Goal: Information Seeking & Learning: Learn about a topic

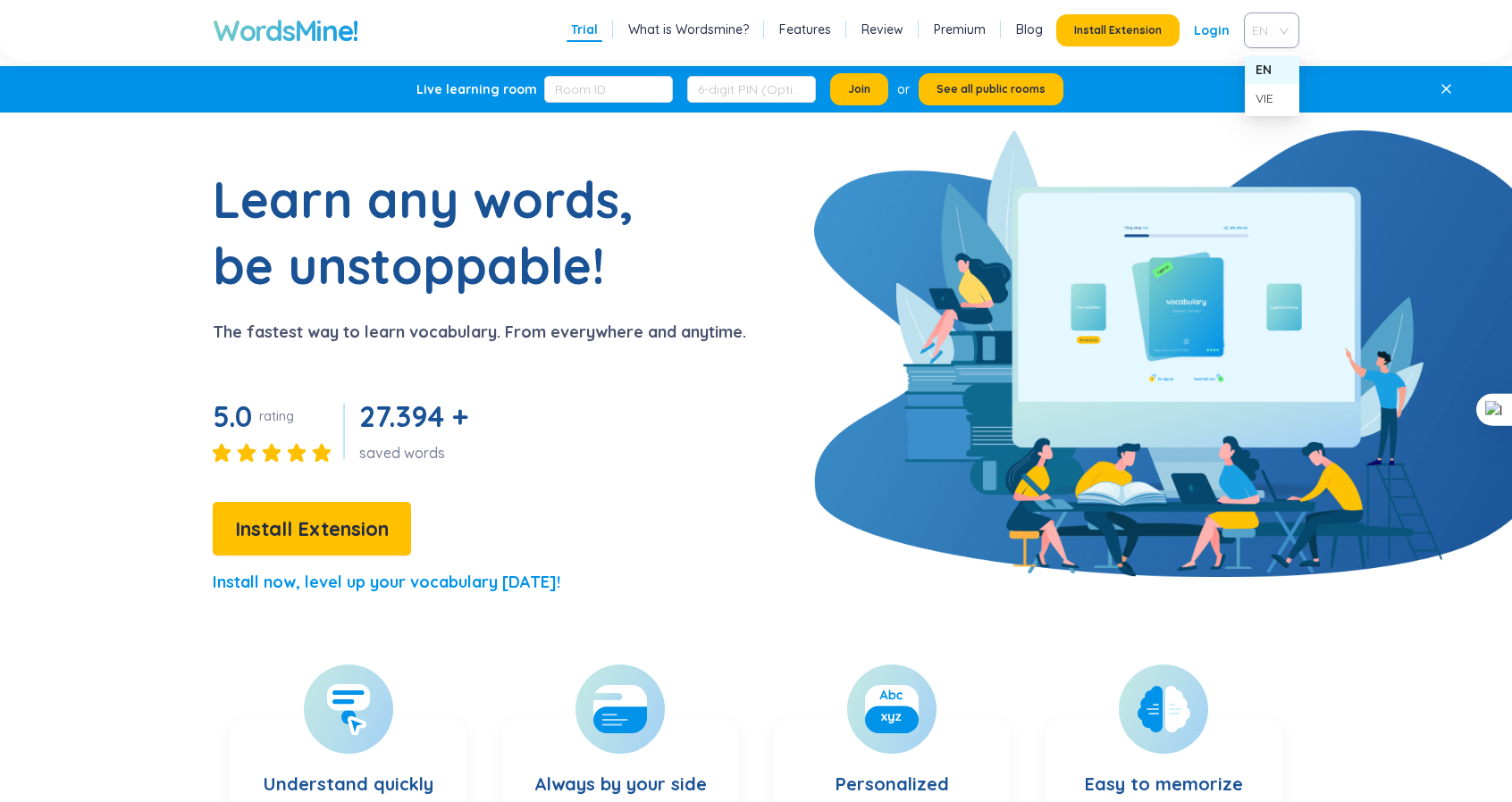
click at [1245, 37] on div "EN" at bounding box center [1271, 30] width 55 height 35
click at [1260, 105] on div "VIE" at bounding box center [1272, 98] width 33 height 20
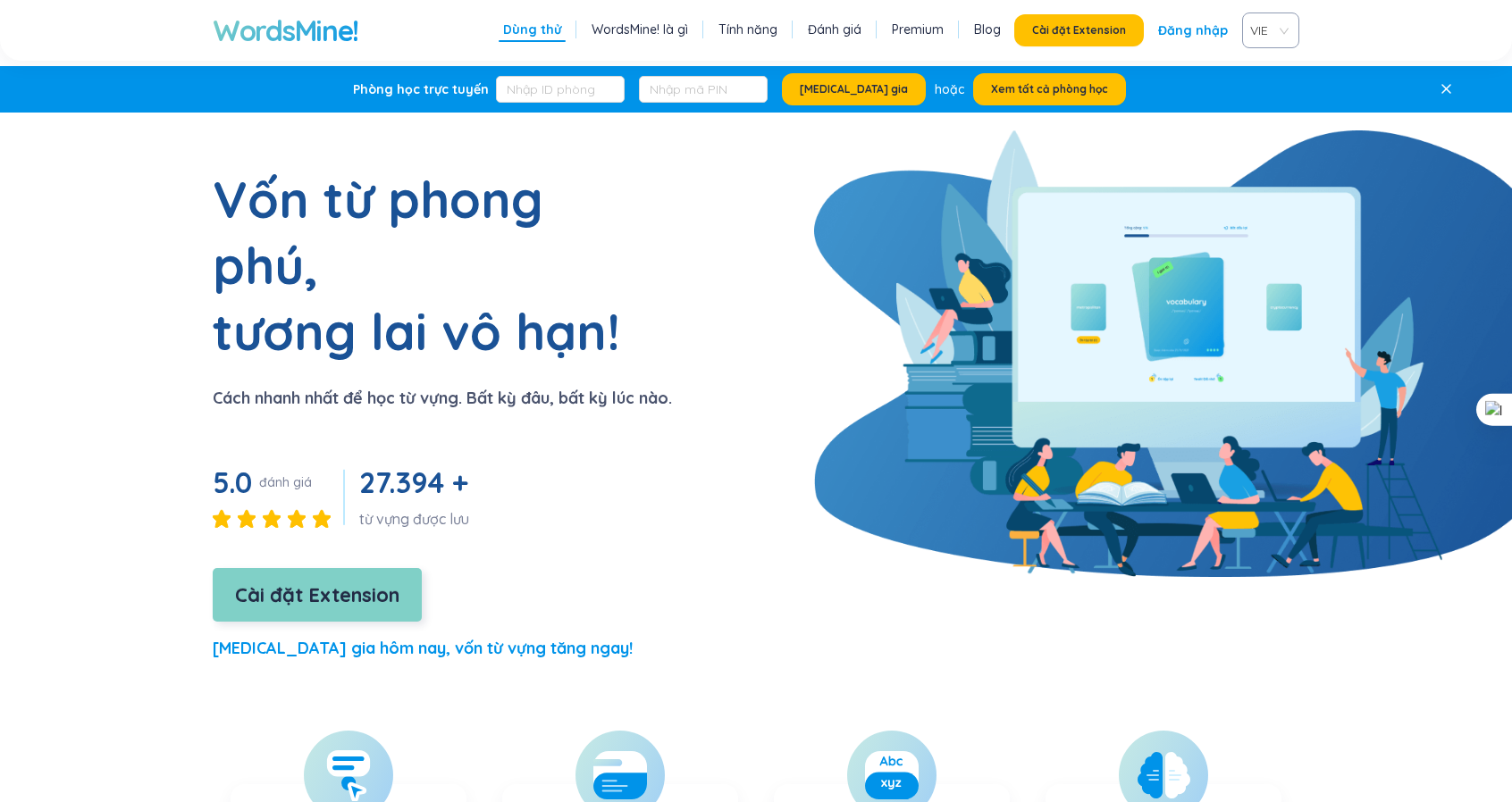
click at [304, 579] on span "Cài đặt Extension" at bounding box center [317, 595] width 165 height 31
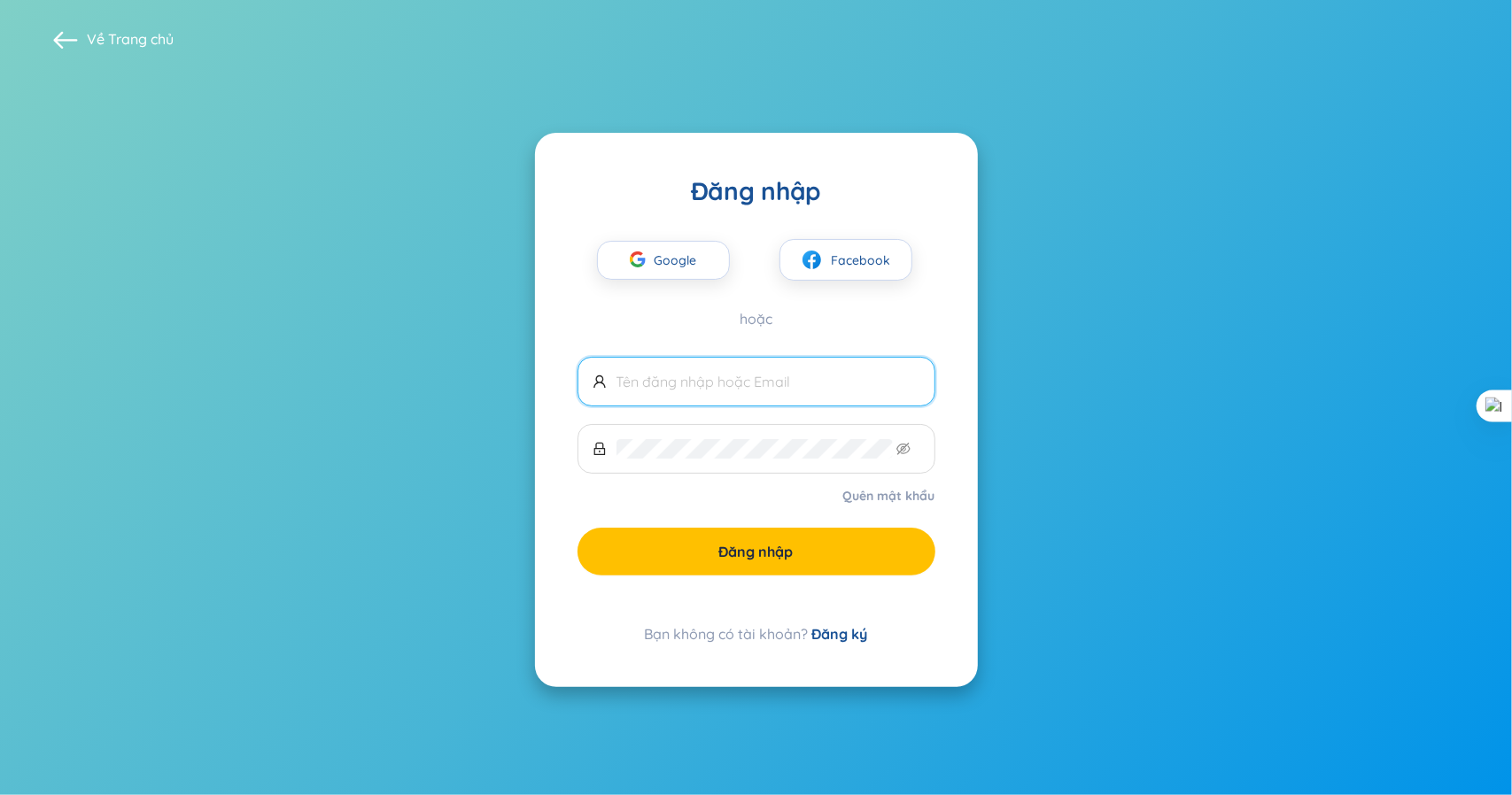
click at [805, 386] on input "text" at bounding box center [768, 382] width 304 height 20
click at [685, 251] on span "Google" at bounding box center [680, 260] width 51 height 37
click at [798, 389] on input "text" at bounding box center [768, 382] width 304 height 20
type input "tamnh"
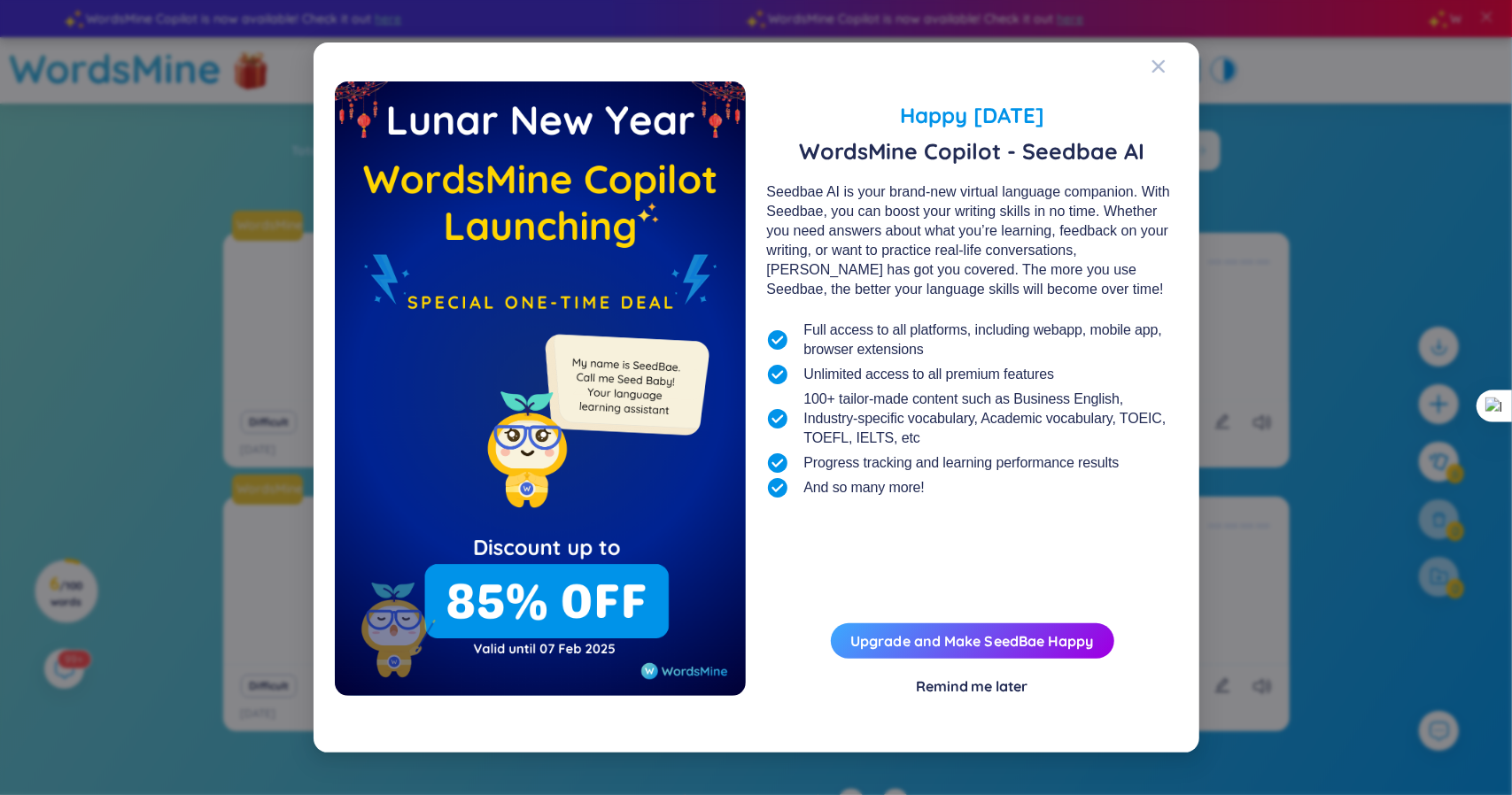
click at [1000, 690] on div "Remind me later" at bounding box center [973, 686] width 112 height 20
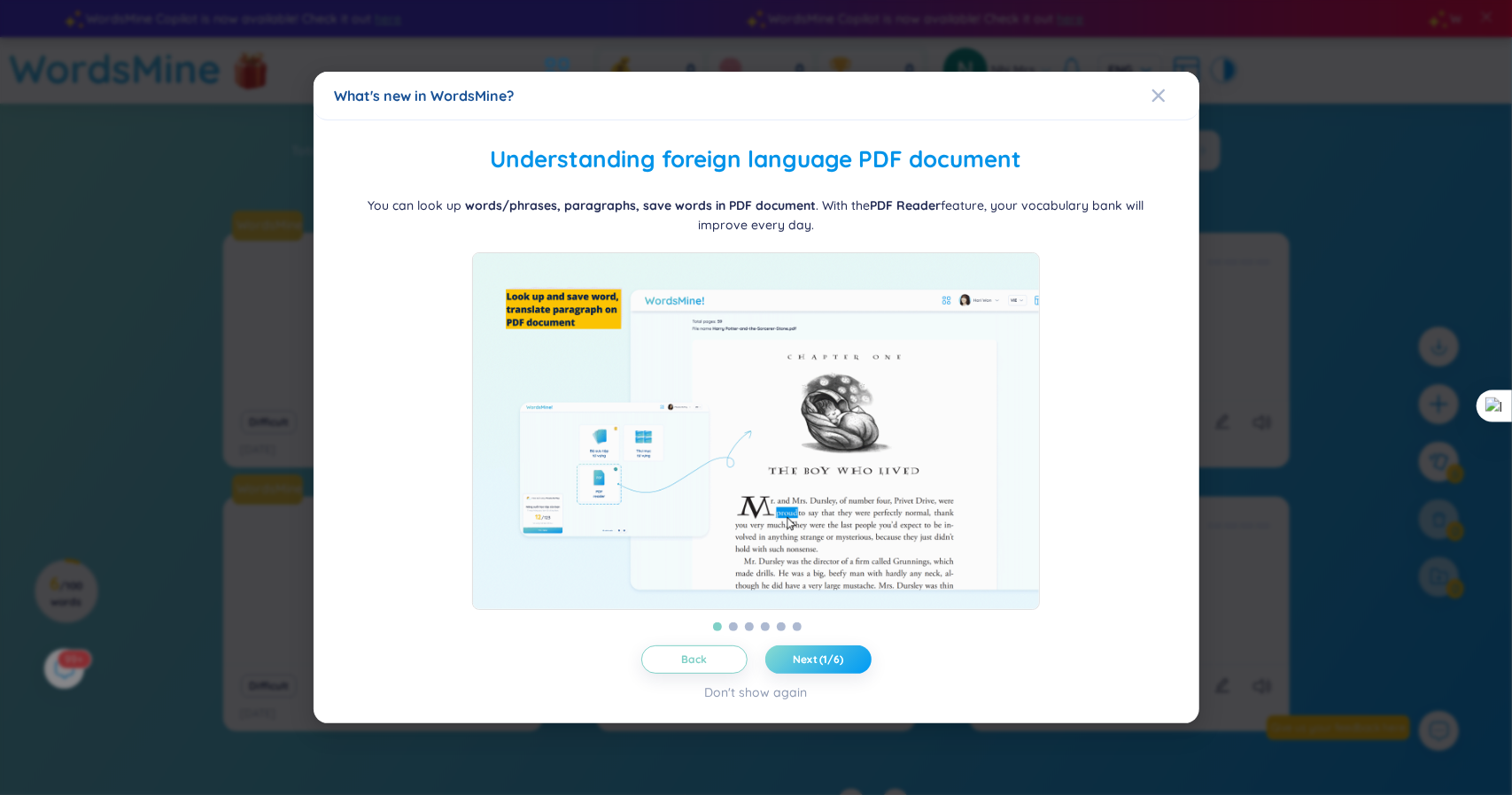
click at [847, 665] on button "Next (1/6)" at bounding box center [819, 659] width 106 height 28
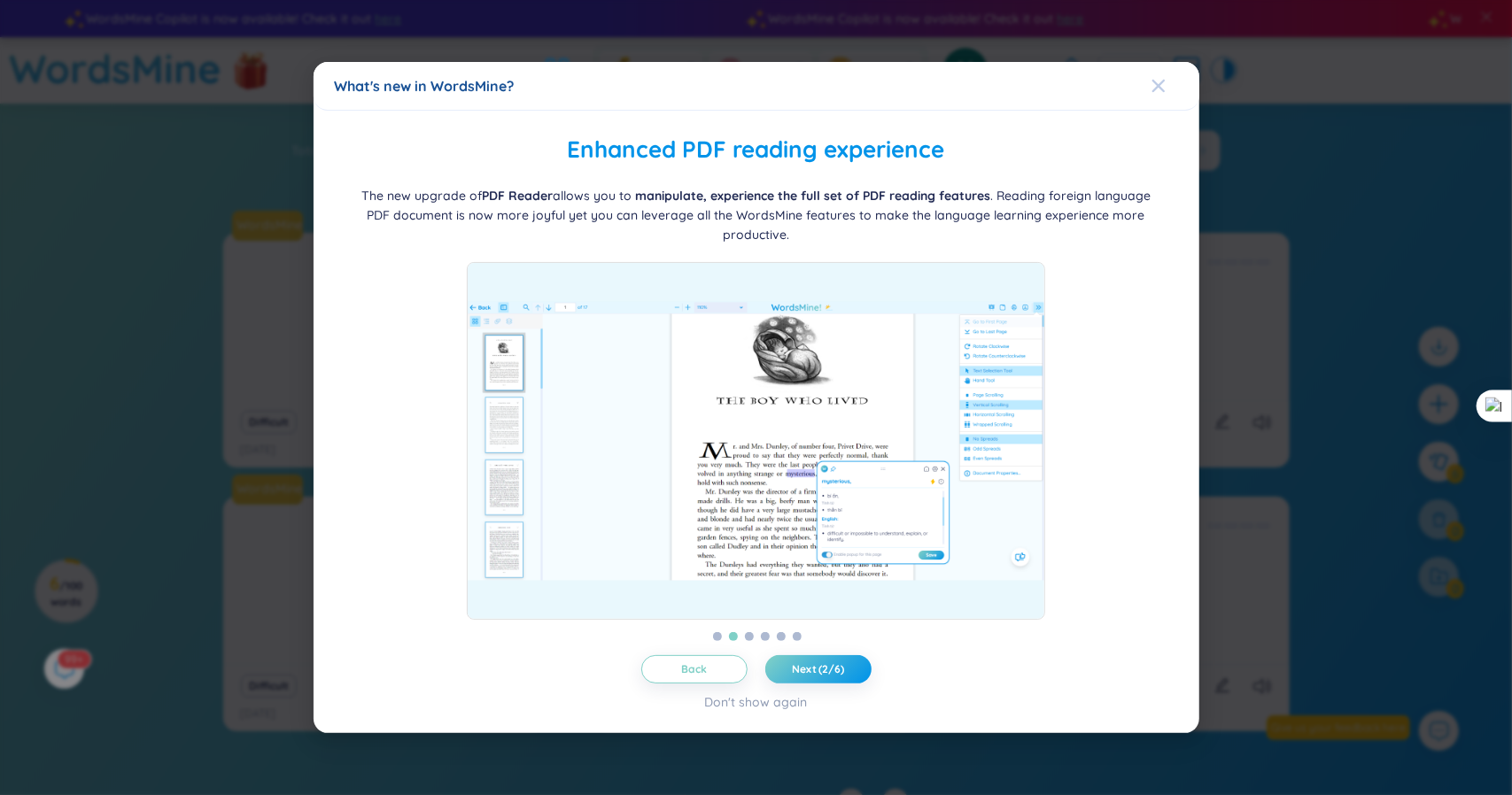
click at [1164, 87] on icon "Close" at bounding box center [1159, 86] width 14 height 14
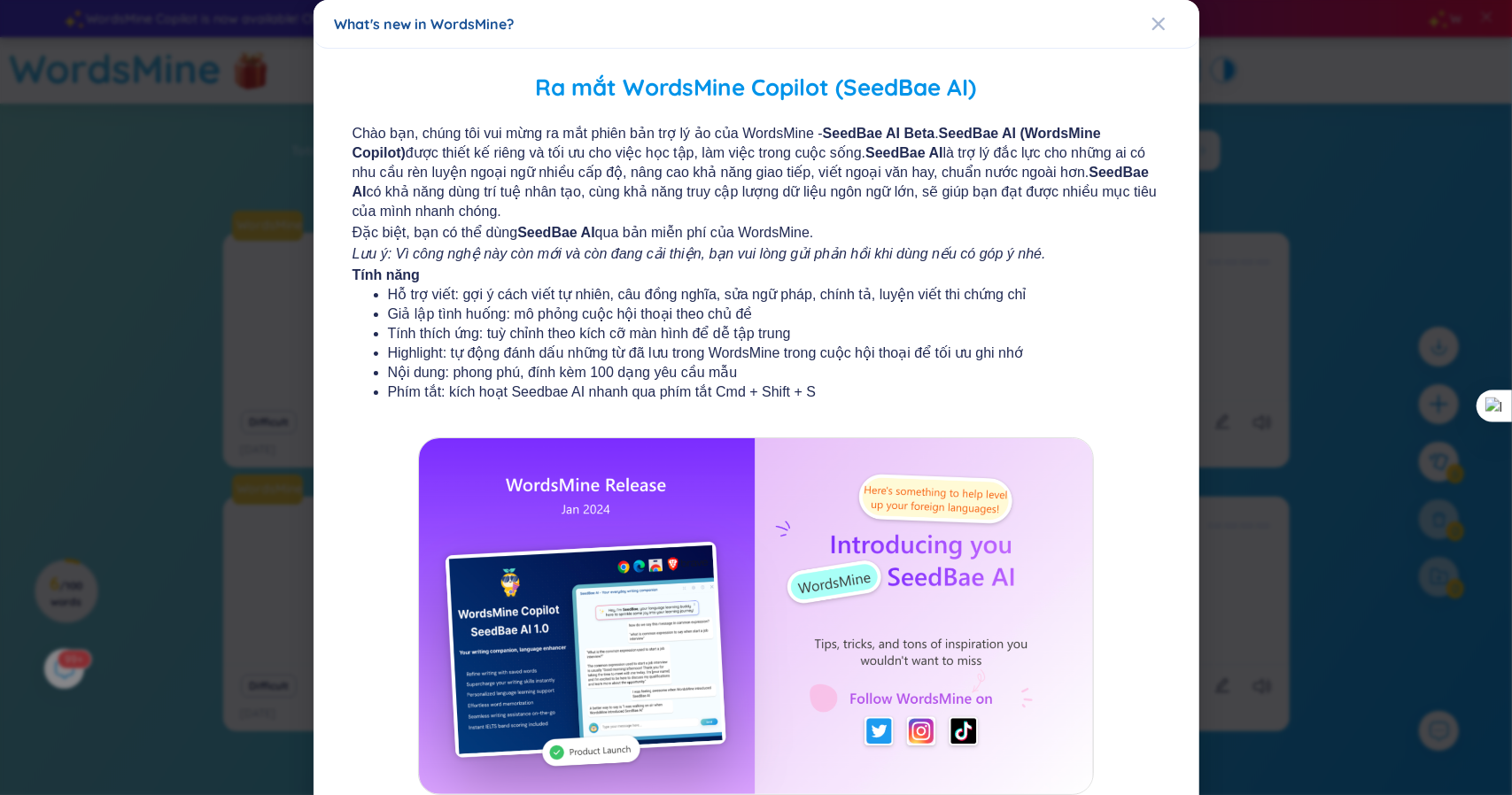
click at [1394, 361] on div "What's new in WordsMine? Ra mắt WordsMine Copilot (SeedBae AI) Chào bạn, chúng …" at bounding box center [756, 398] width 1512 height 795
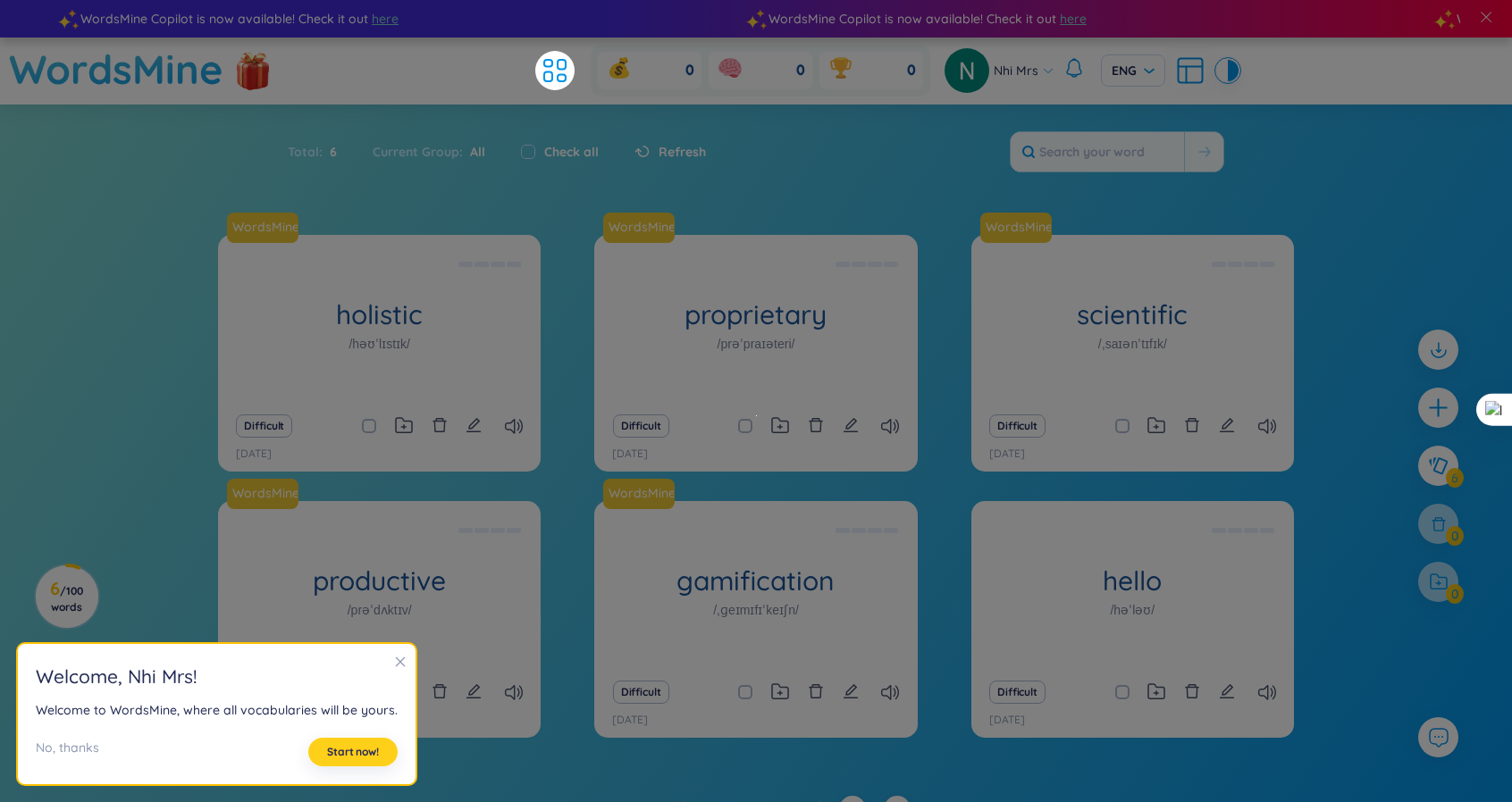
click at [342, 753] on span "Start now!" at bounding box center [352, 752] width 52 height 15
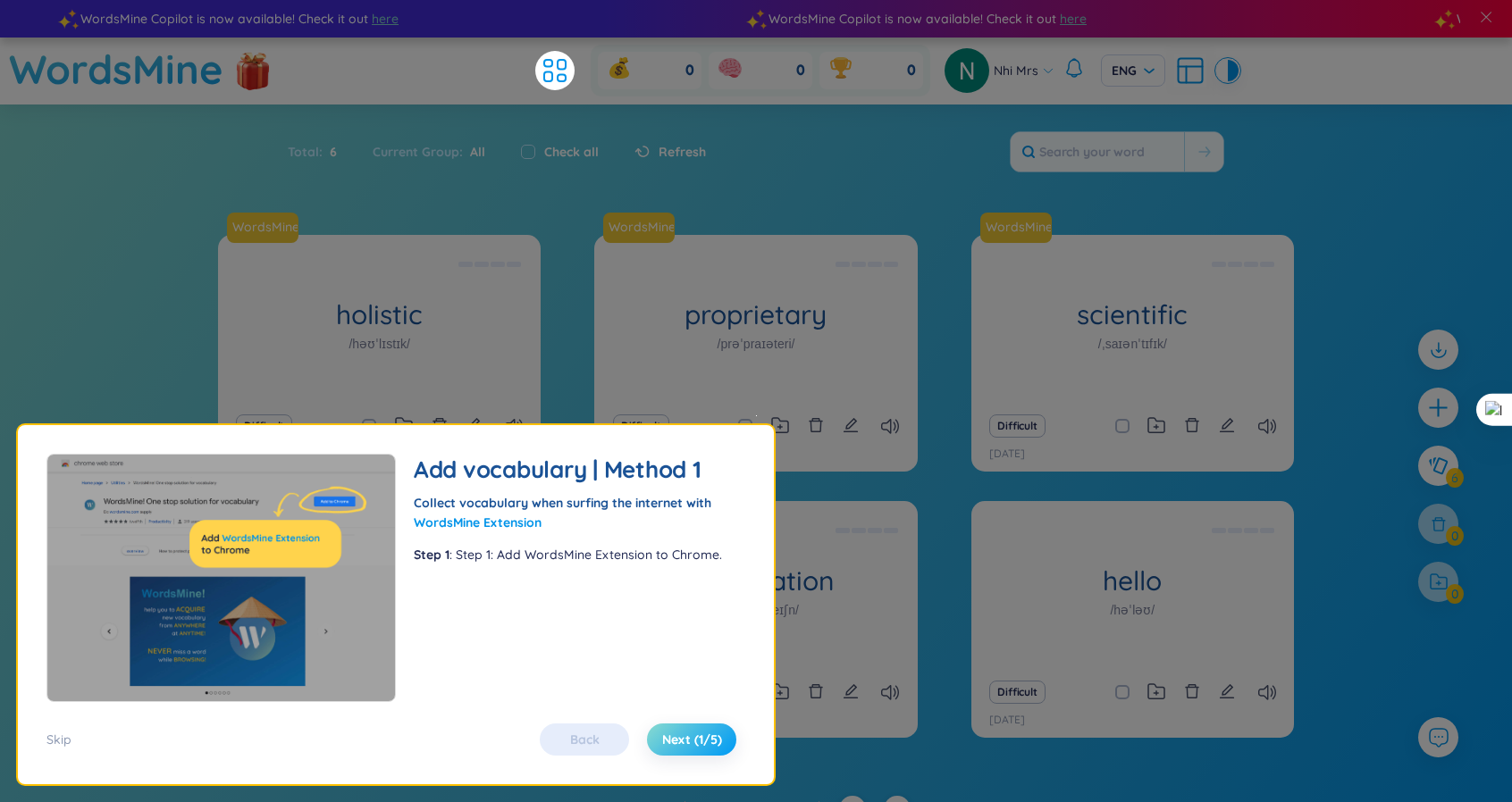
click at [692, 747] on span "Next (1/5)" at bounding box center [692, 739] width 60 height 18
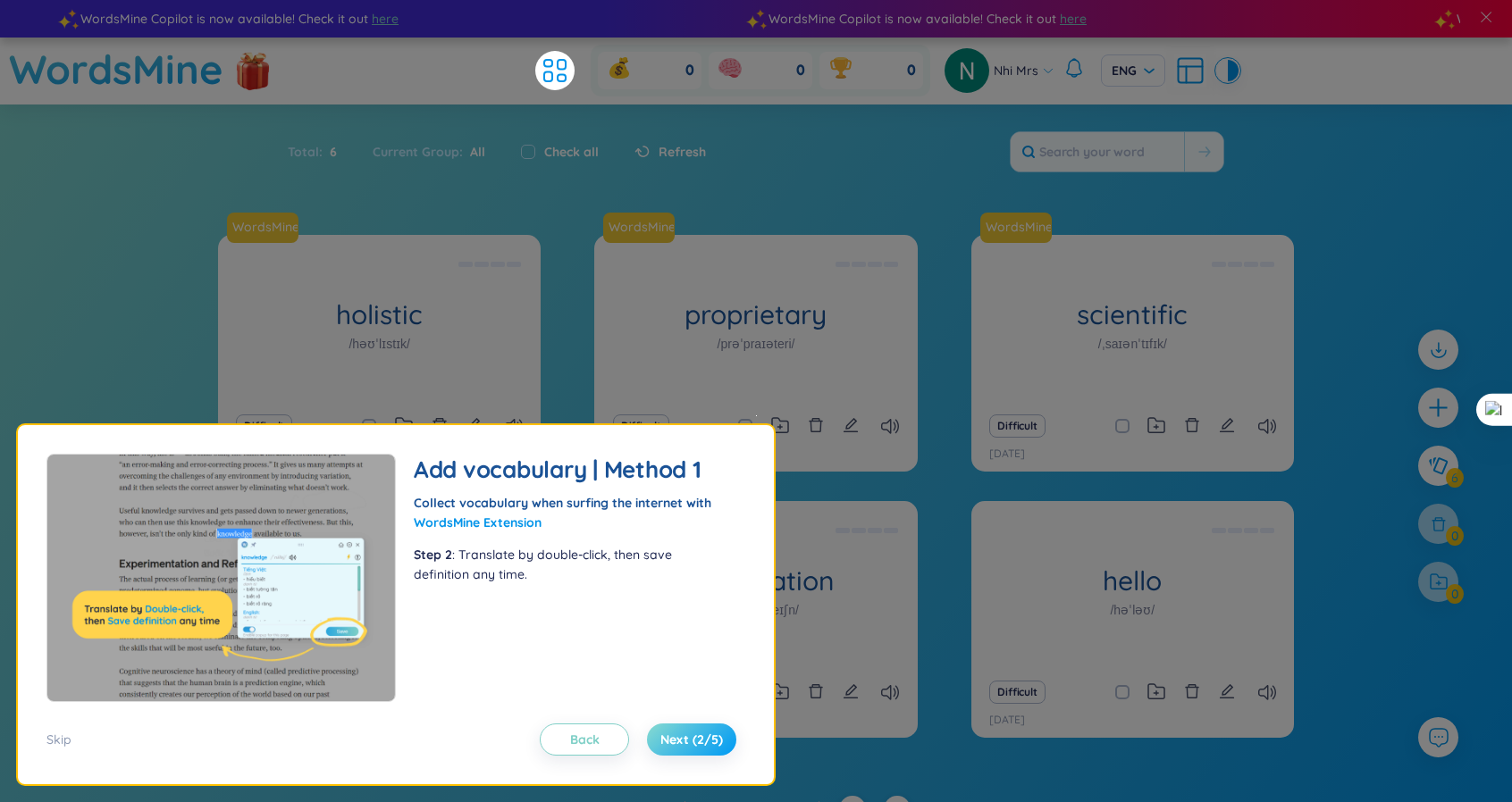
click at [692, 747] on span "Next (2/5)" at bounding box center [691, 739] width 63 height 18
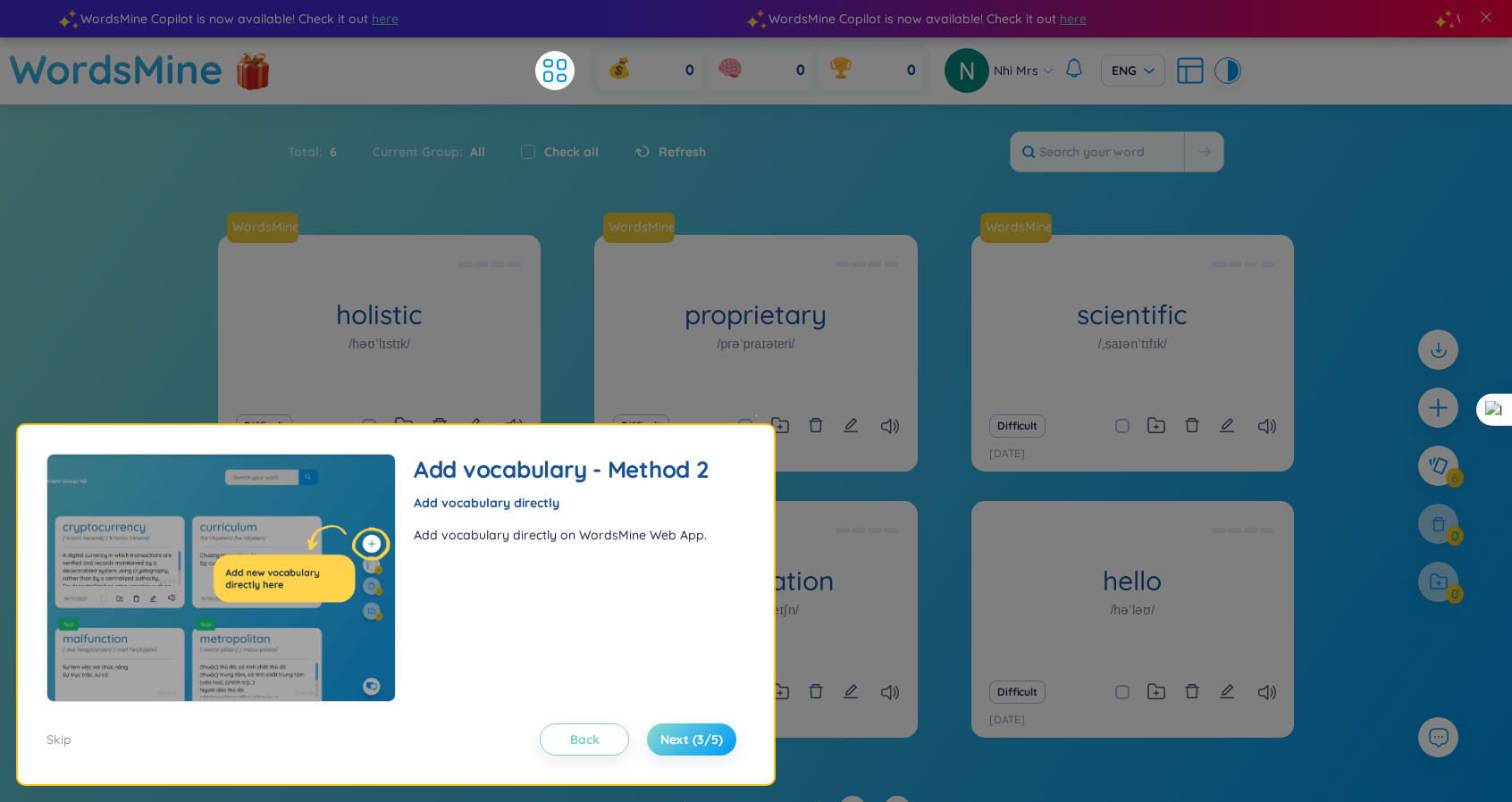
click at [692, 747] on span "Next (3/5)" at bounding box center [691, 739] width 63 height 18
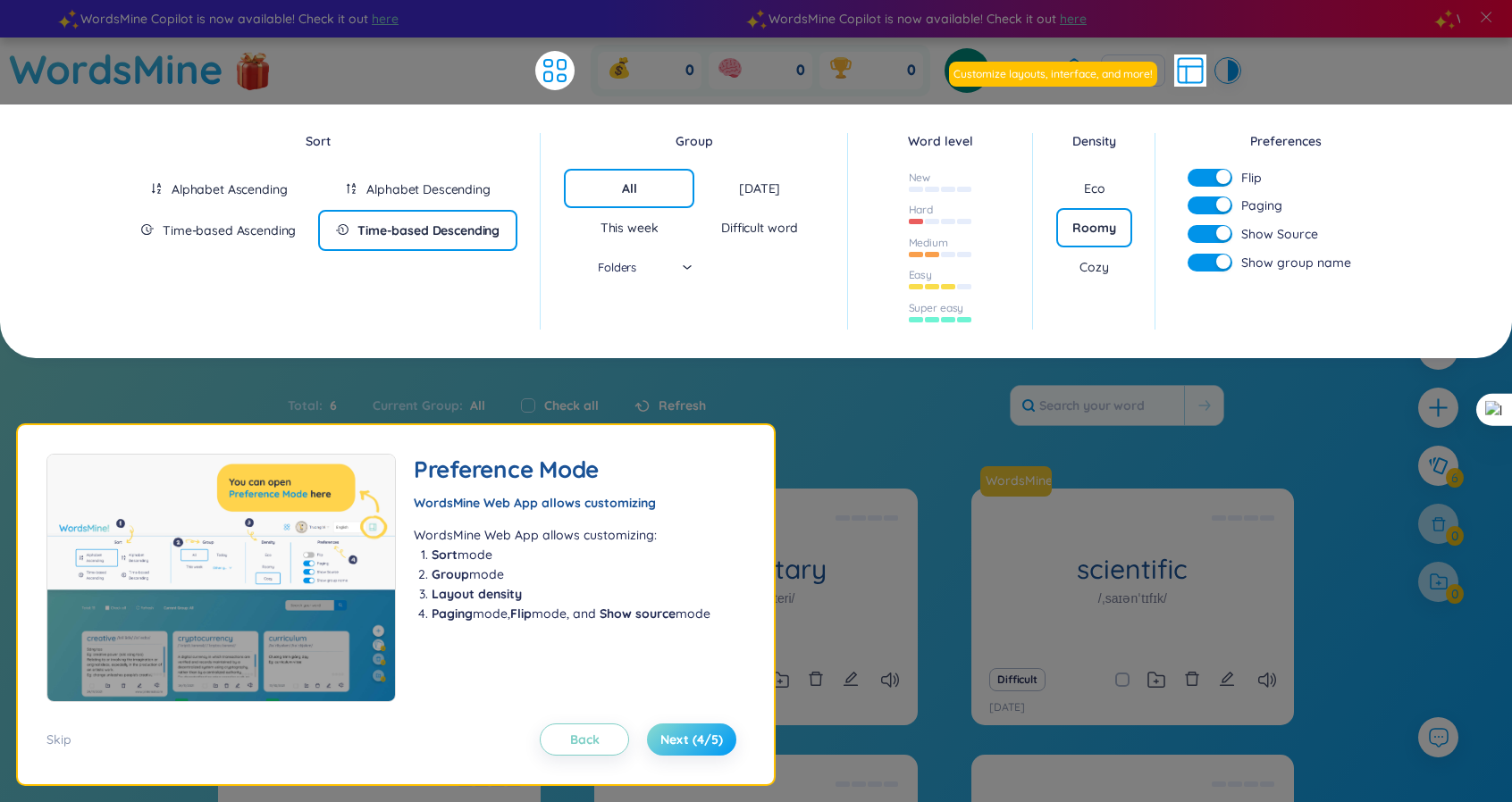
click at [692, 747] on span "Next (4/5)" at bounding box center [691, 739] width 63 height 18
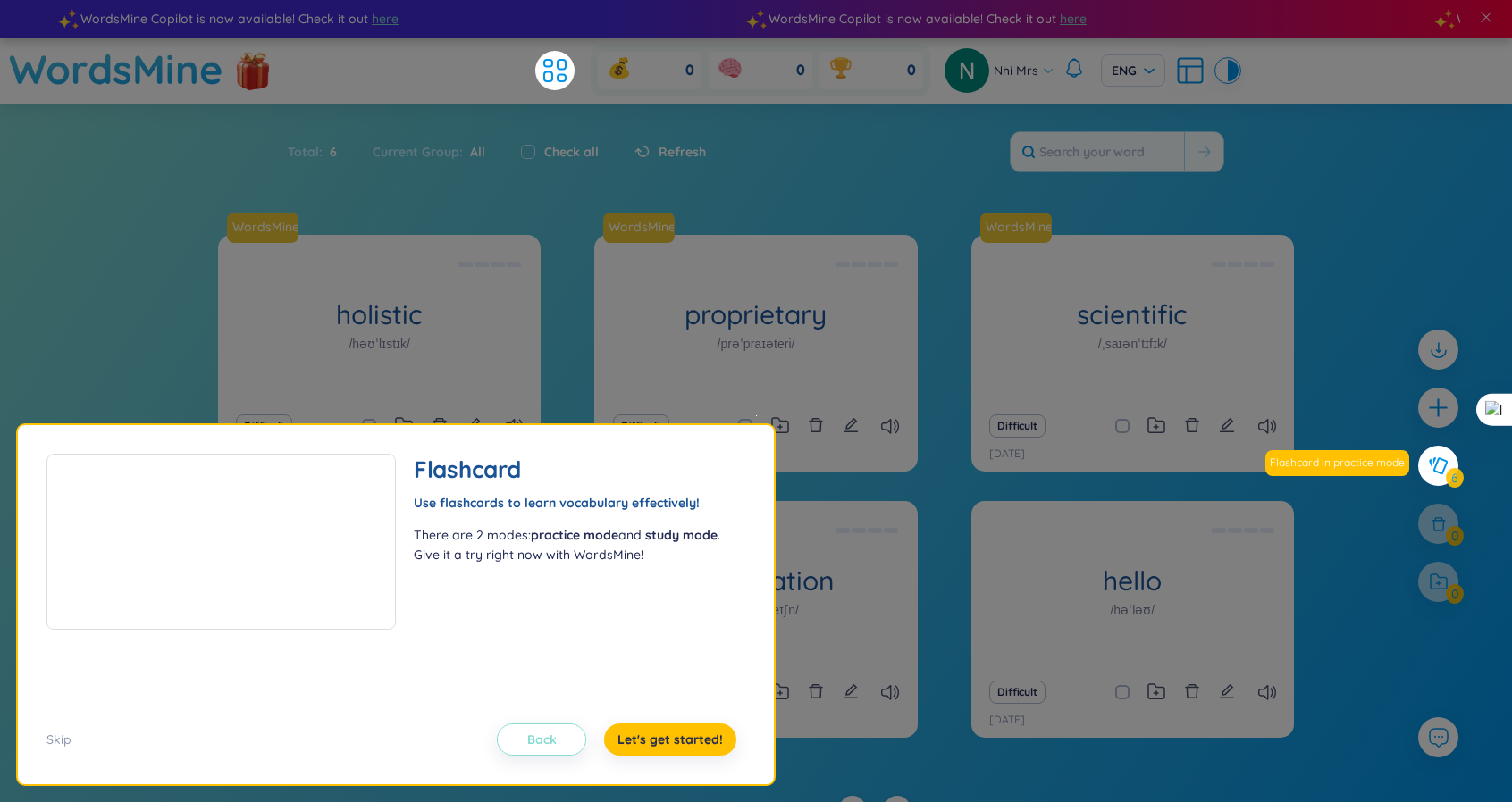
click at [576, 748] on button "Back" at bounding box center [541, 739] width 89 height 32
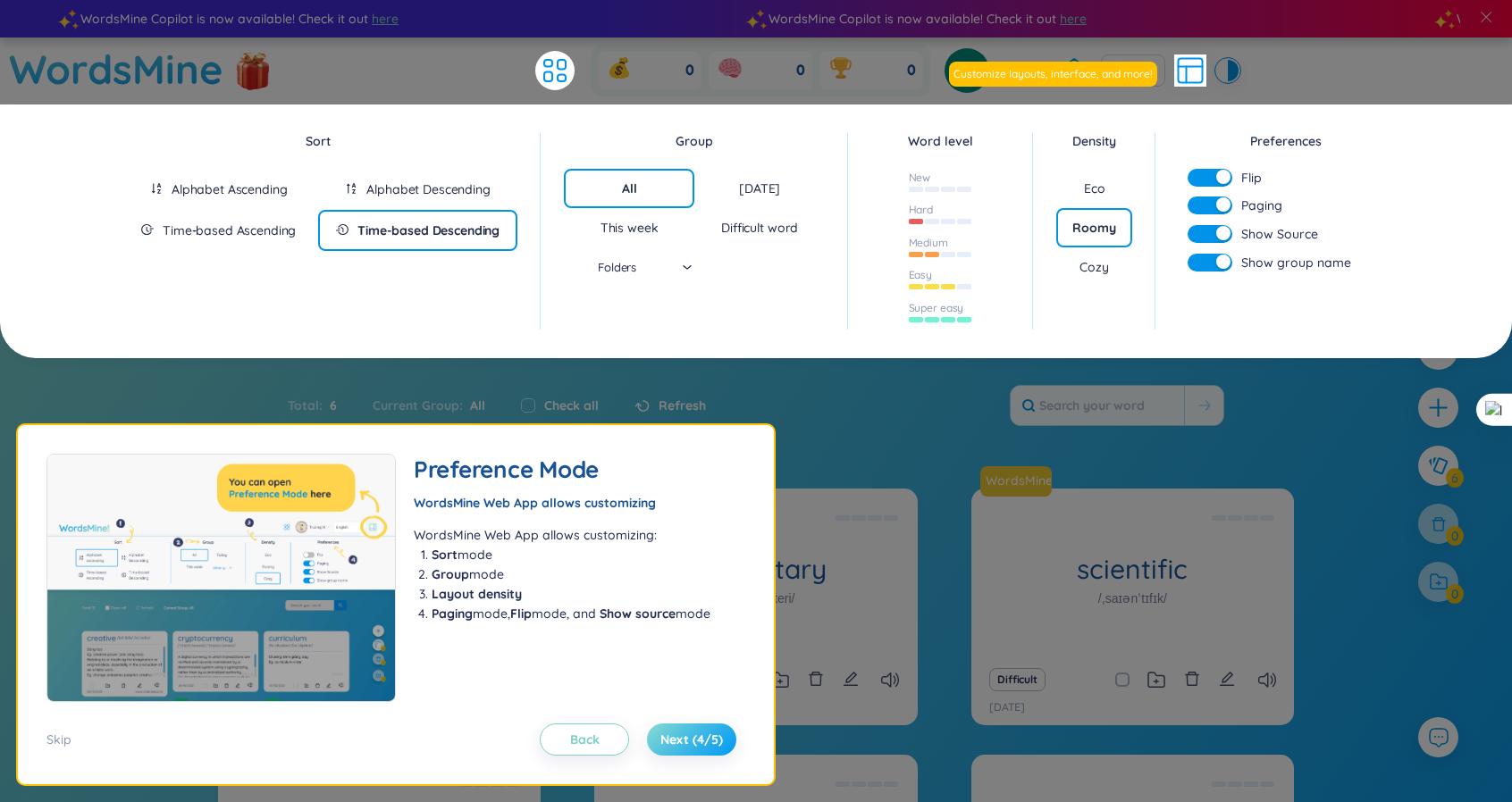
click at [670, 747] on span "Next (4/5)" at bounding box center [691, 739] width 63 height 18
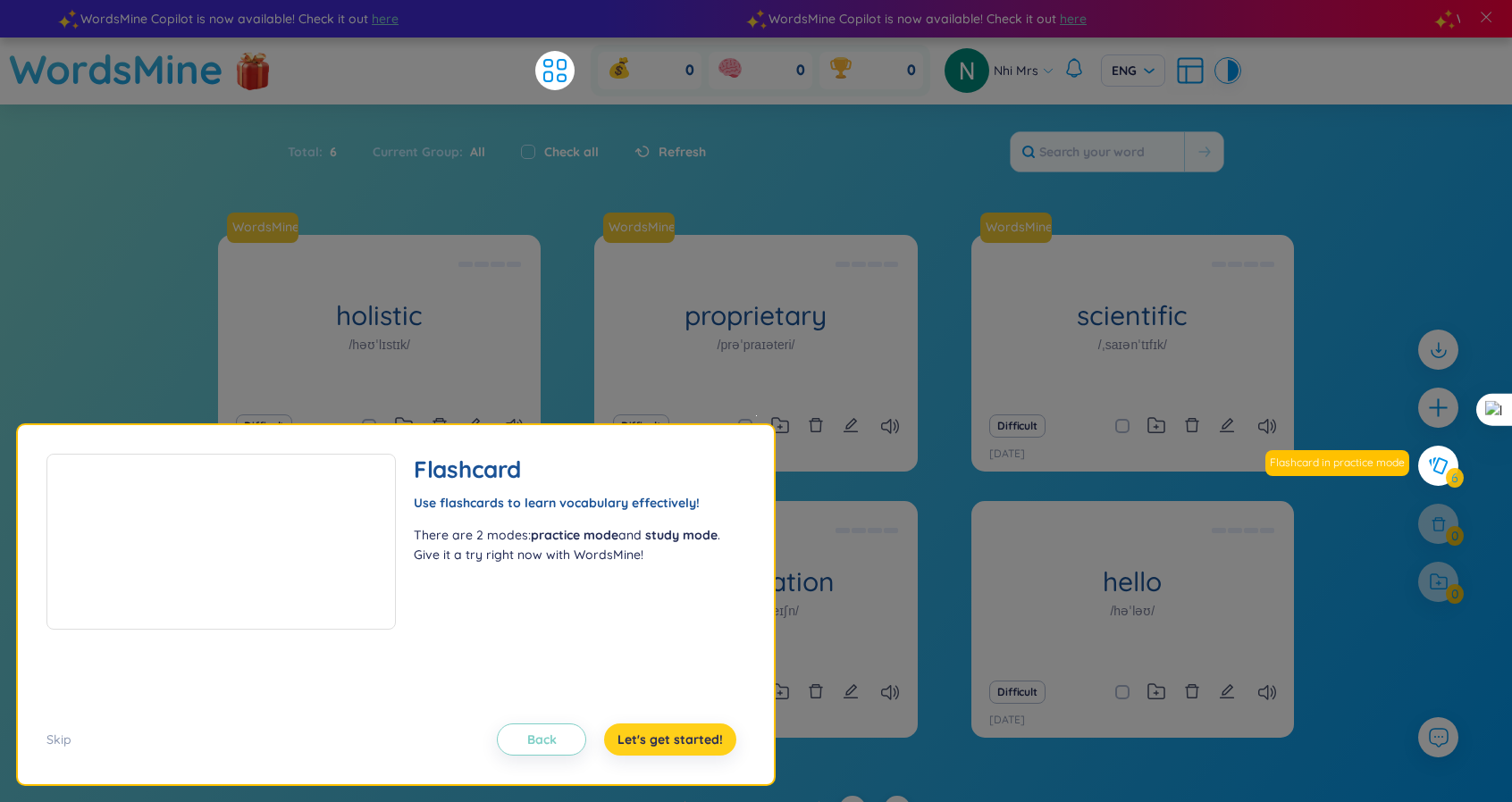
click at [670, 747] on span "Let's get started!" at bounding box center [670, 739] width 106 height 18
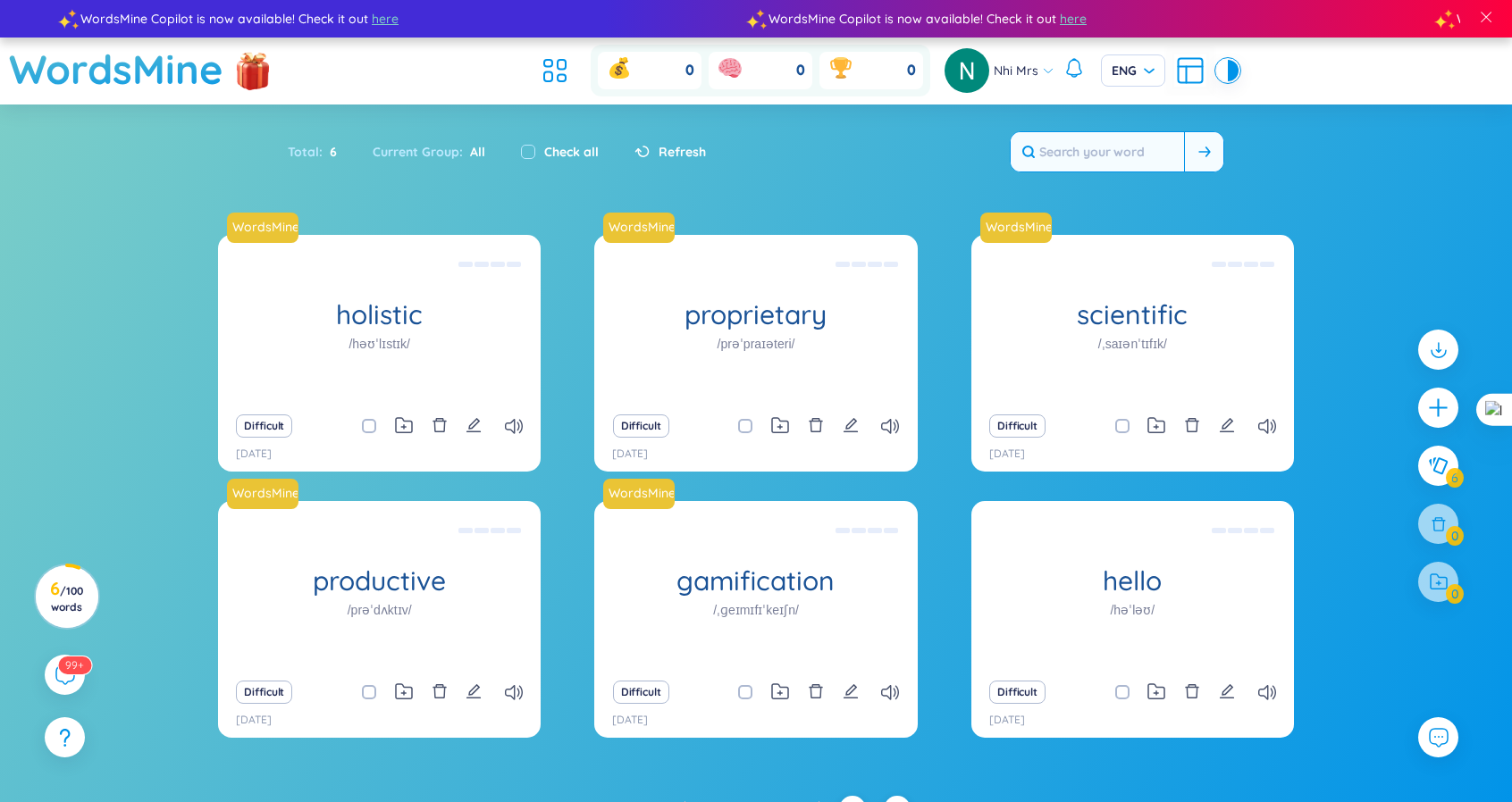
click at [1133, 152] on input "text" at bounding box center [1097, 151] width 174 height 39
click at [1137, 69] on span "ENG" at bounding box center [1133, 71] width 43 height 18
click at [1134, 113] on div "VIE" at bounding box center [1132, 108] width 43 height 20
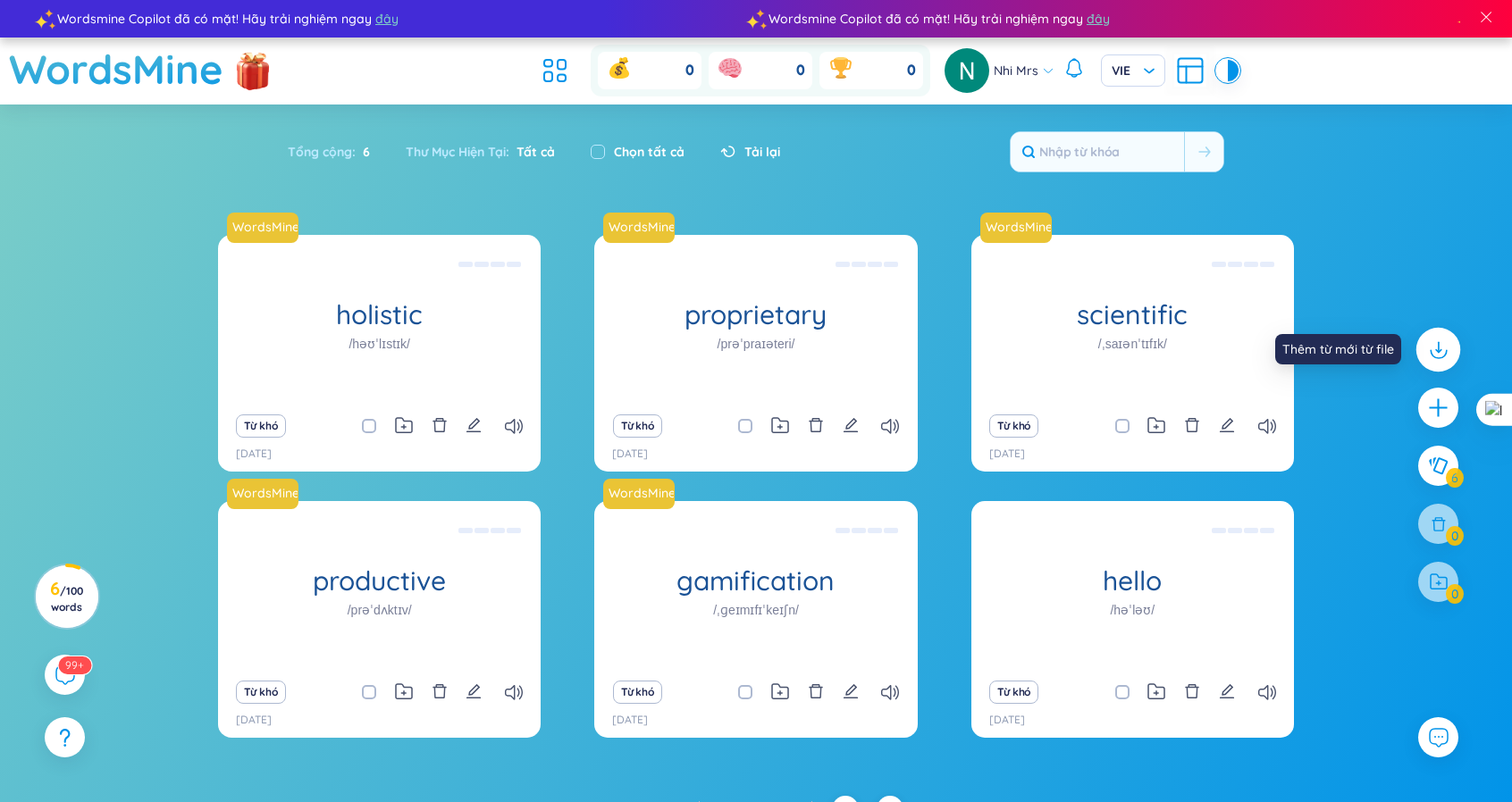
click at [1436, 348] on icon at bounding box center [1438, 349] width 24 height 24
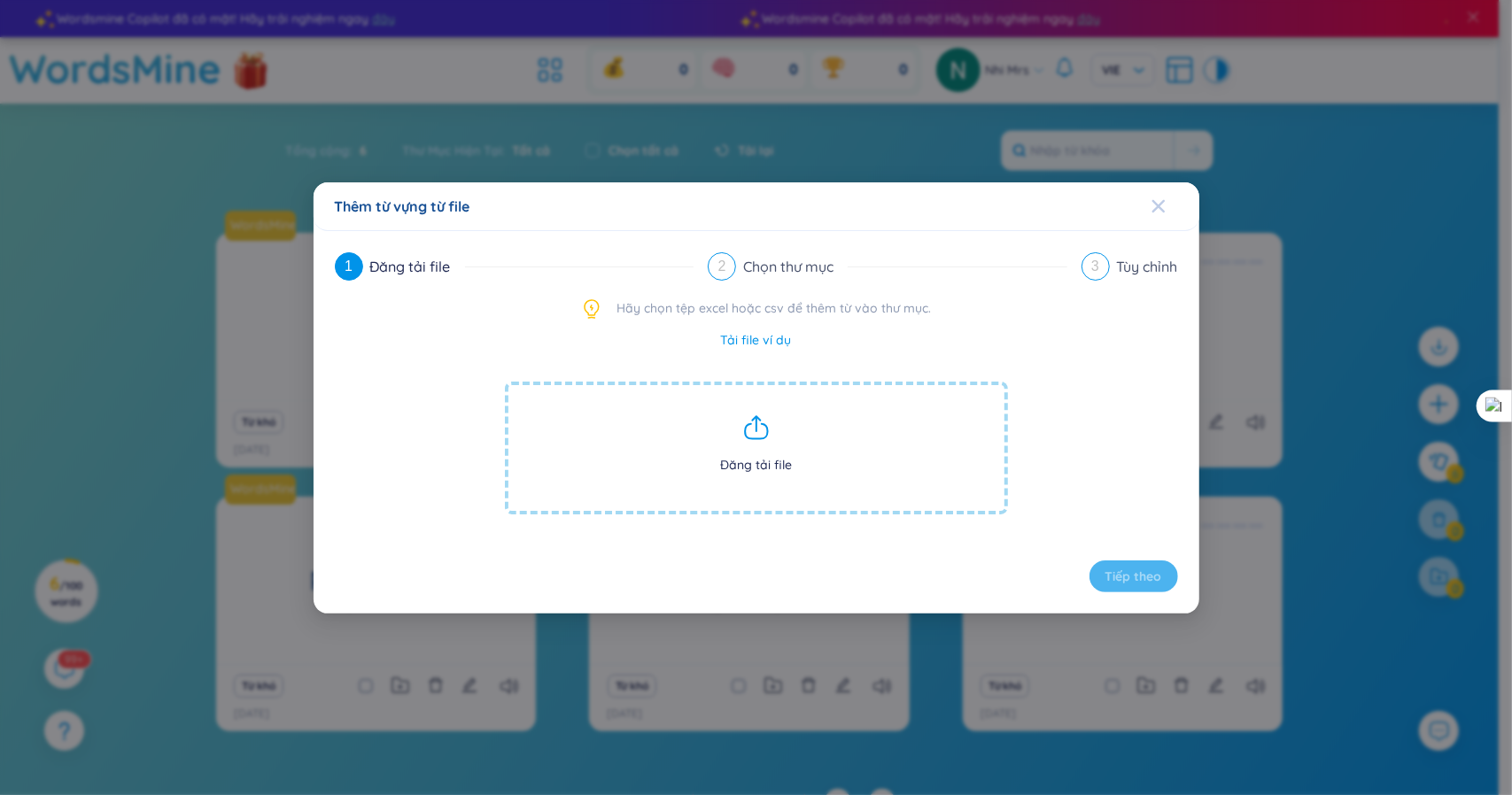
click at [1156, 203] on icon "Close" at bounding box center [1158, 206] width 13 height 13
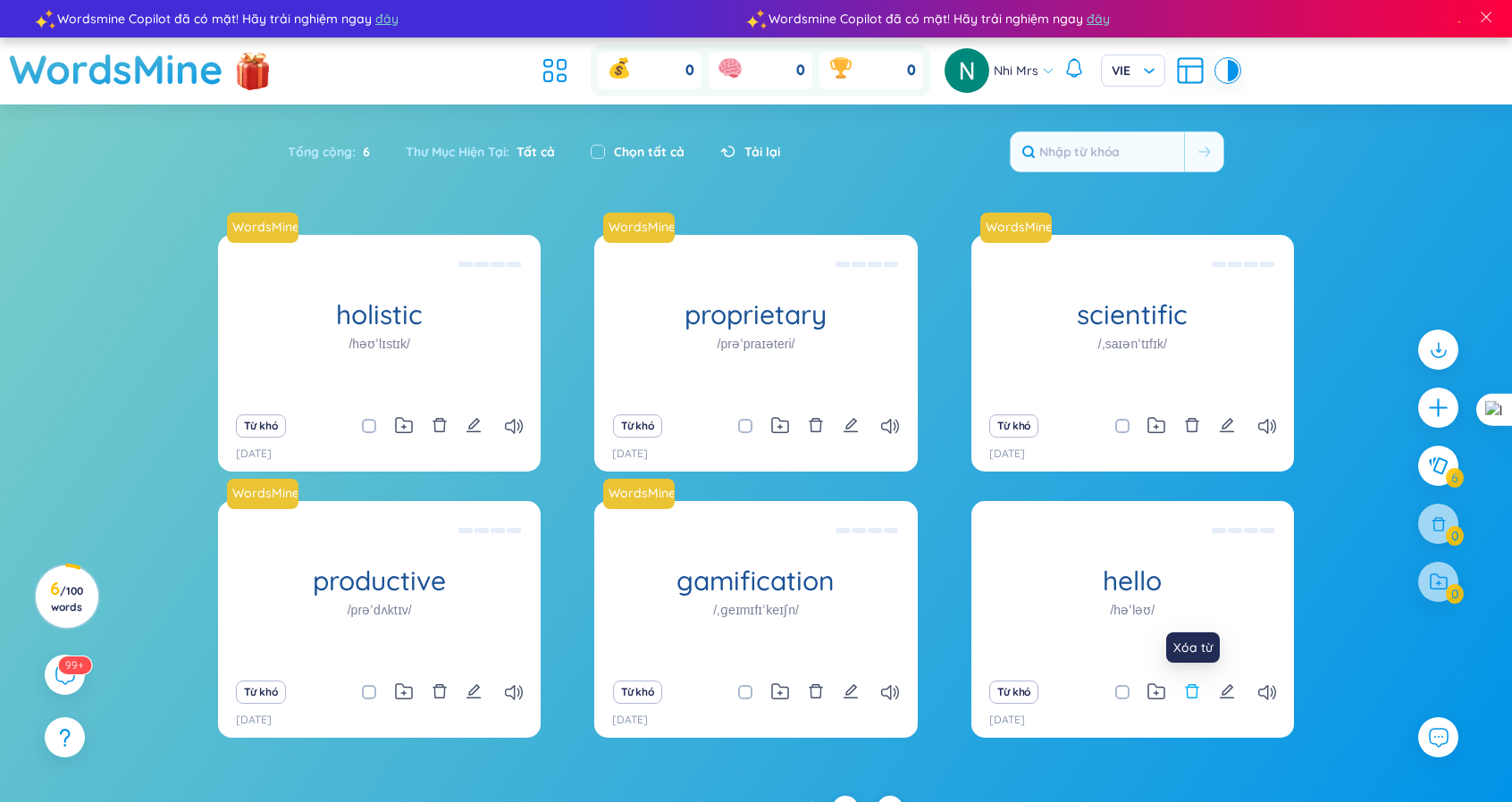
click at [1184, 694] on icon "delete" at bounding box center [1192, 691] width 16 height 16
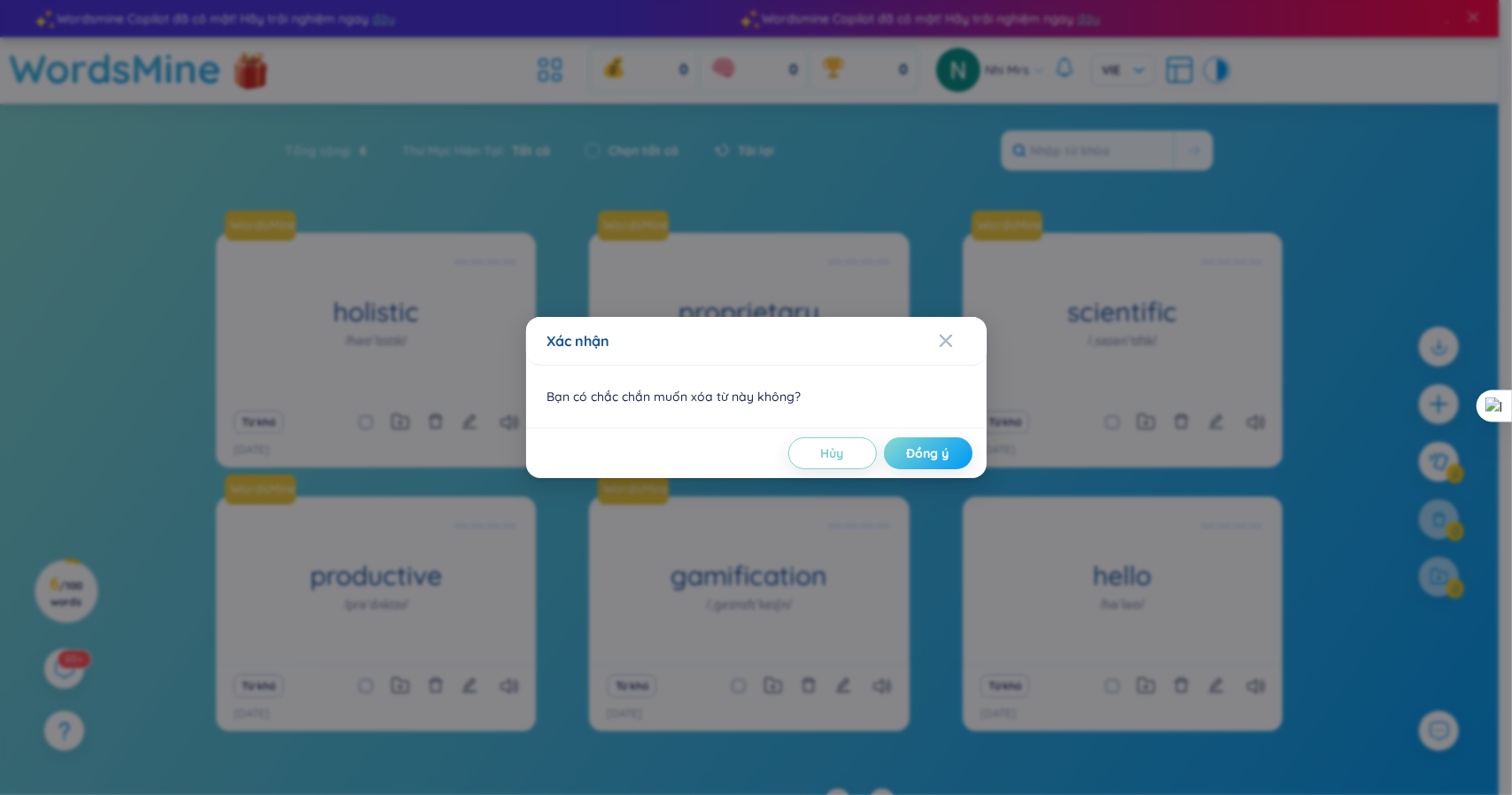
click at [915, 460] on span "Đồng ý" at bounding box center [928, 453] width 42 height 18
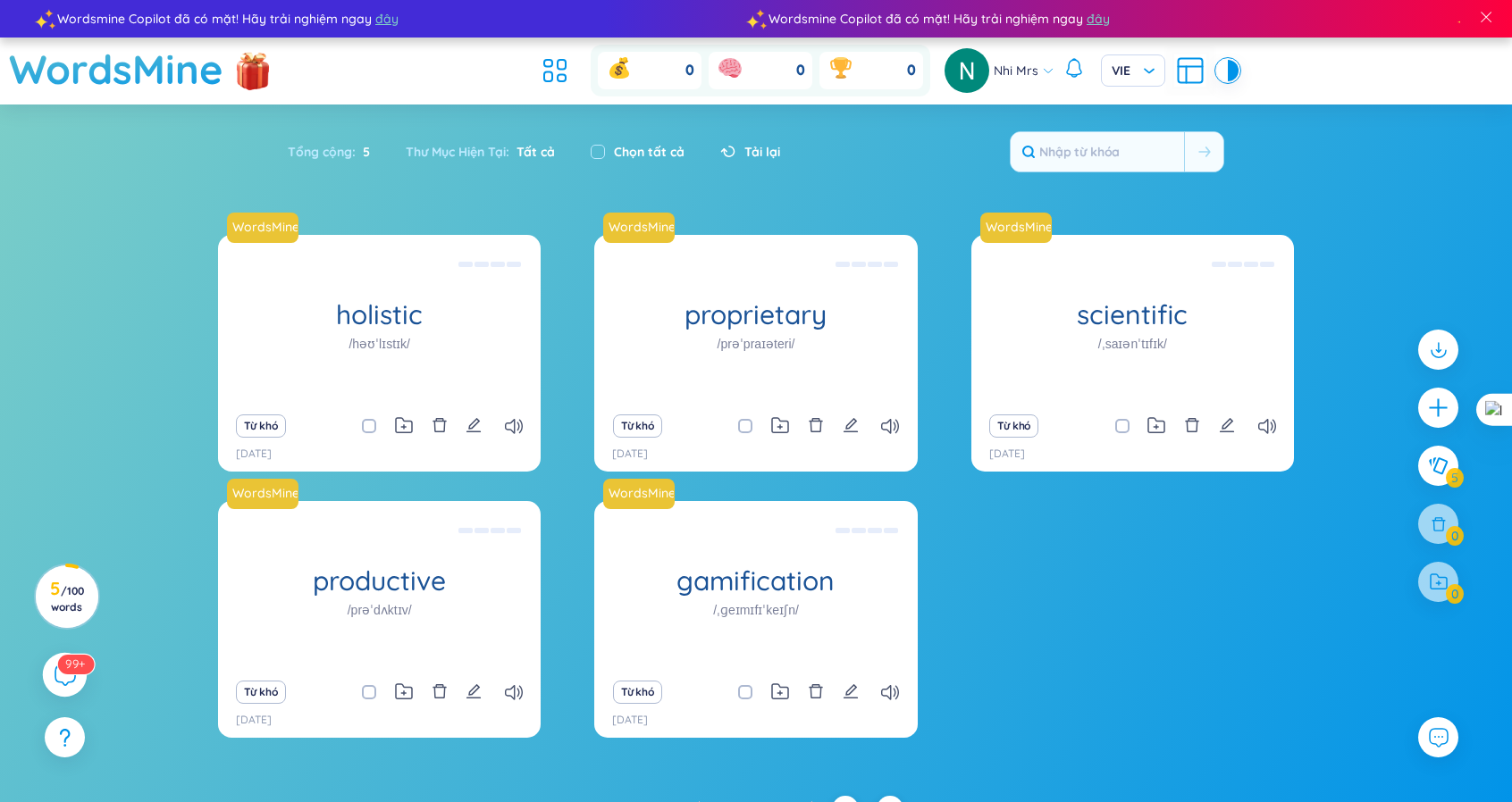
click at [60, 679] on icon at bounding box center [65, 675] width 22 height 22
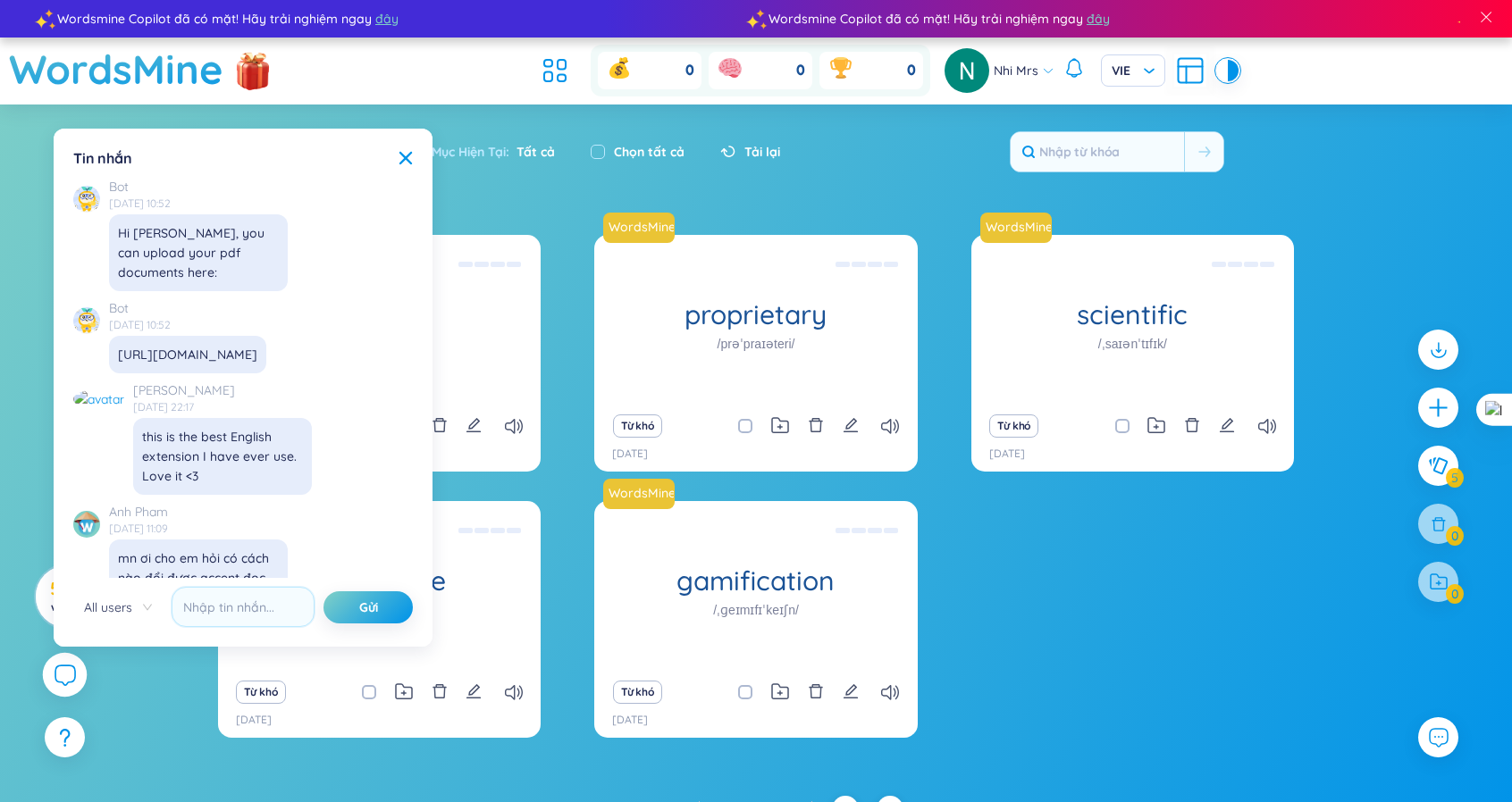
scroll to position [20512, 0]
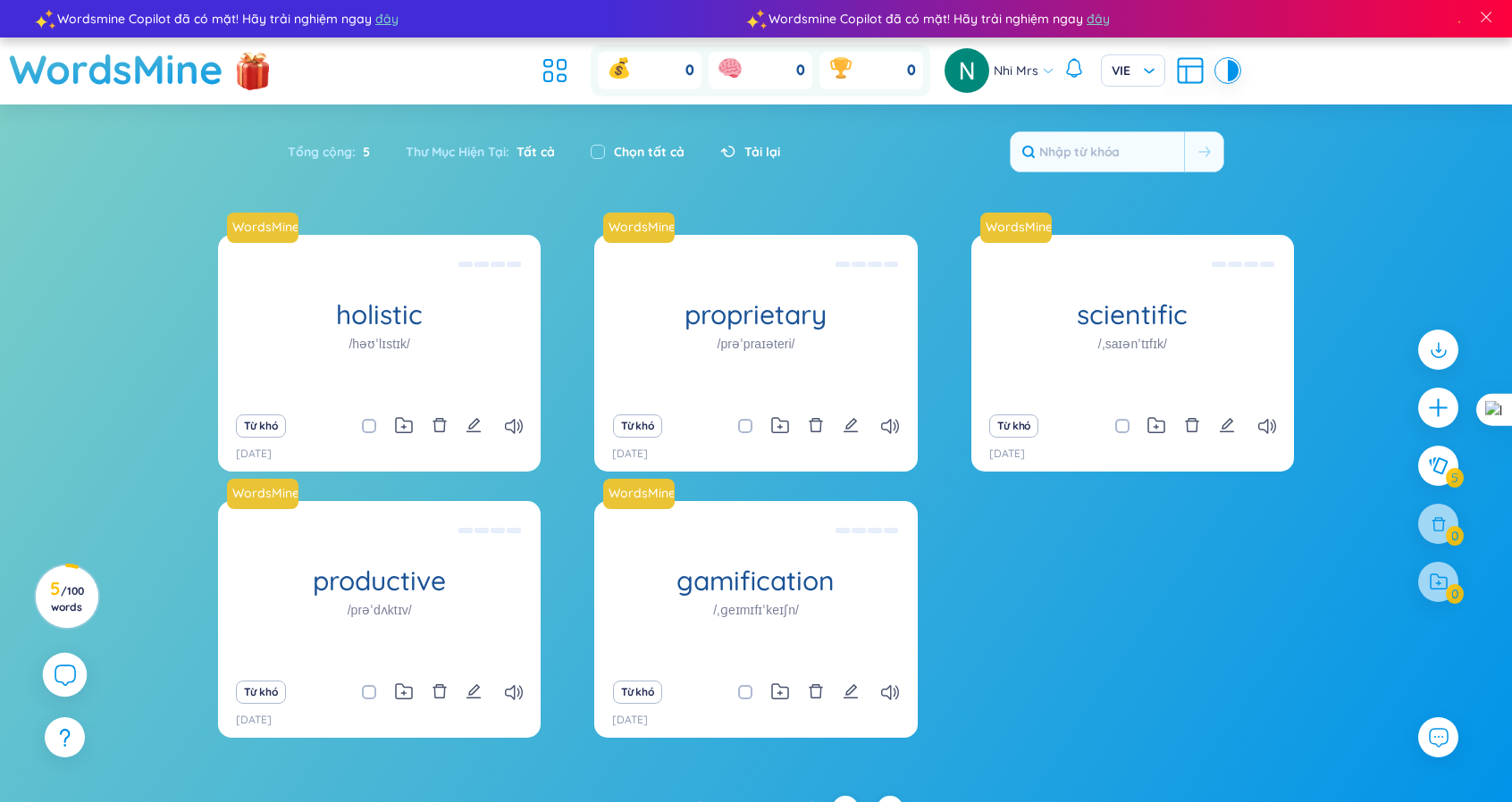
click at [60, 679] on icon at bounding box center [65, 675] width 22 height 22
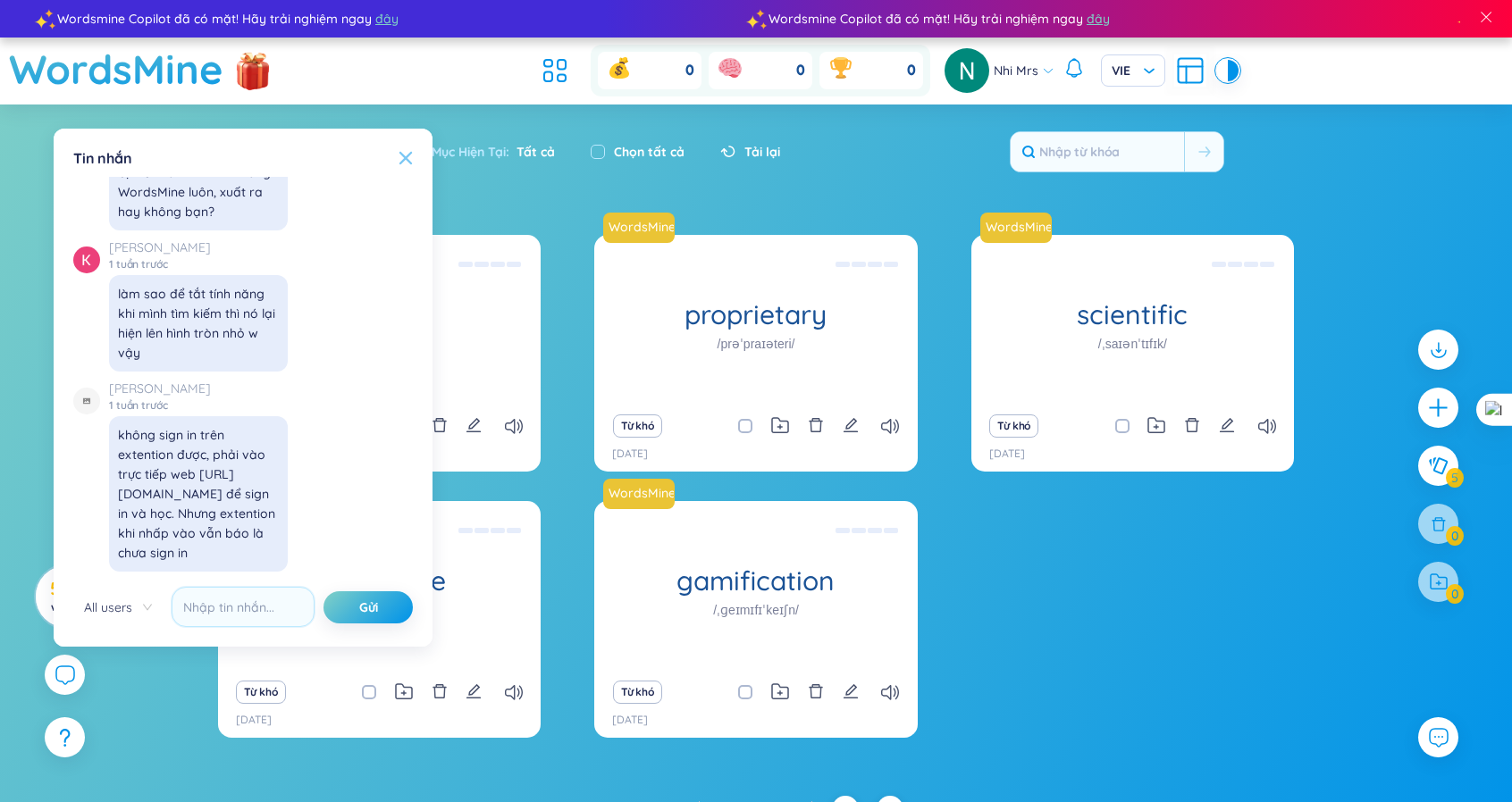
click at [408, 156] on icon at bounding box center [406, 158] width 13 height 13
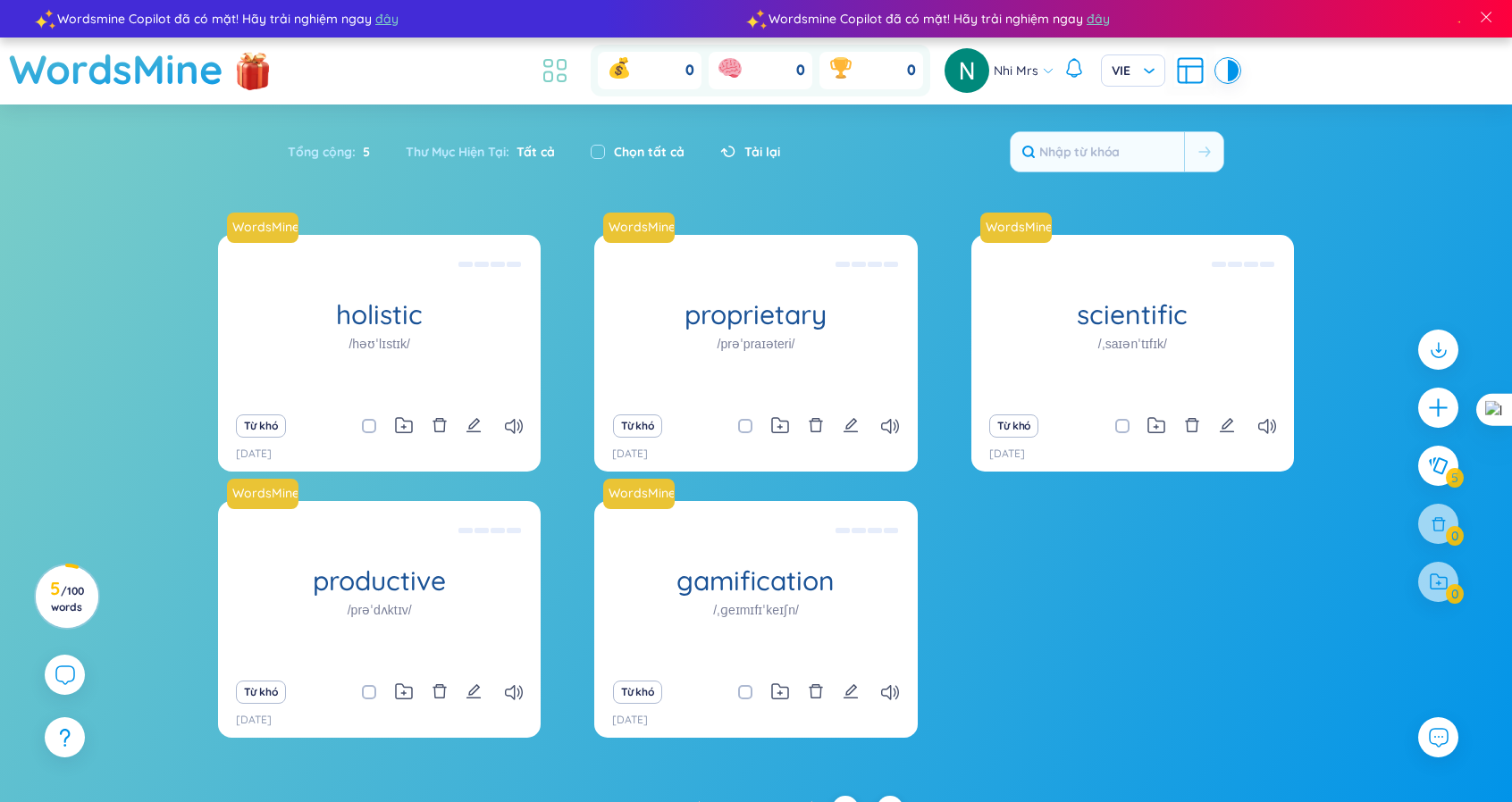
click at [537, 66] on li at bounding box center [554, 70] width 39 height 39
click at [1194, 75] on icon at bounding box center [1190, 70] width 32 height 32
click at [206, 406] on section "Sắp xếp Chữ cái tăng dần Chữ cái giảm dần Thời gian xa nhất Thời gian gần nhất …" at bounding box center [756, 450] width 1512 height 691
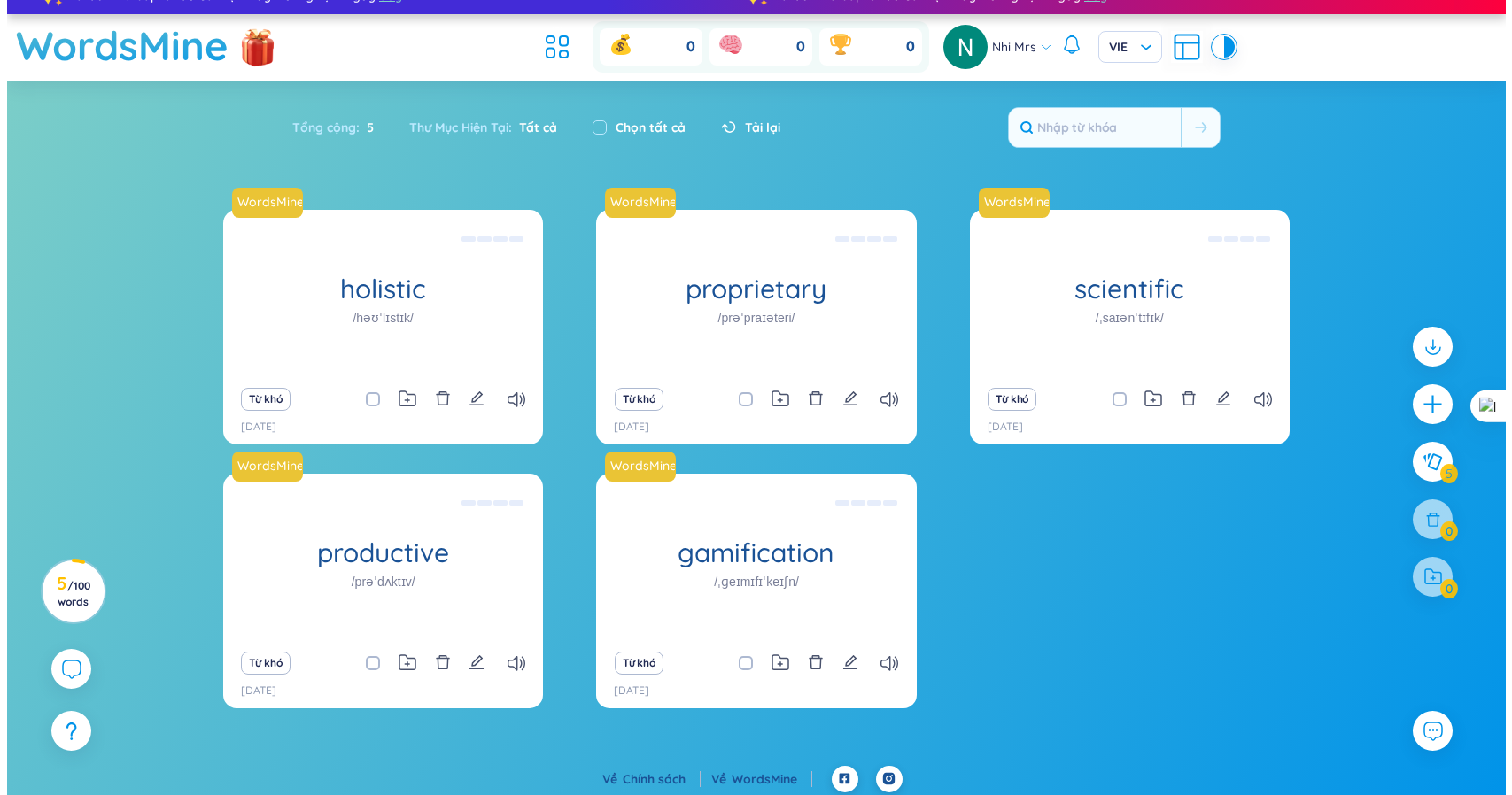
scroll to position [0, 0]
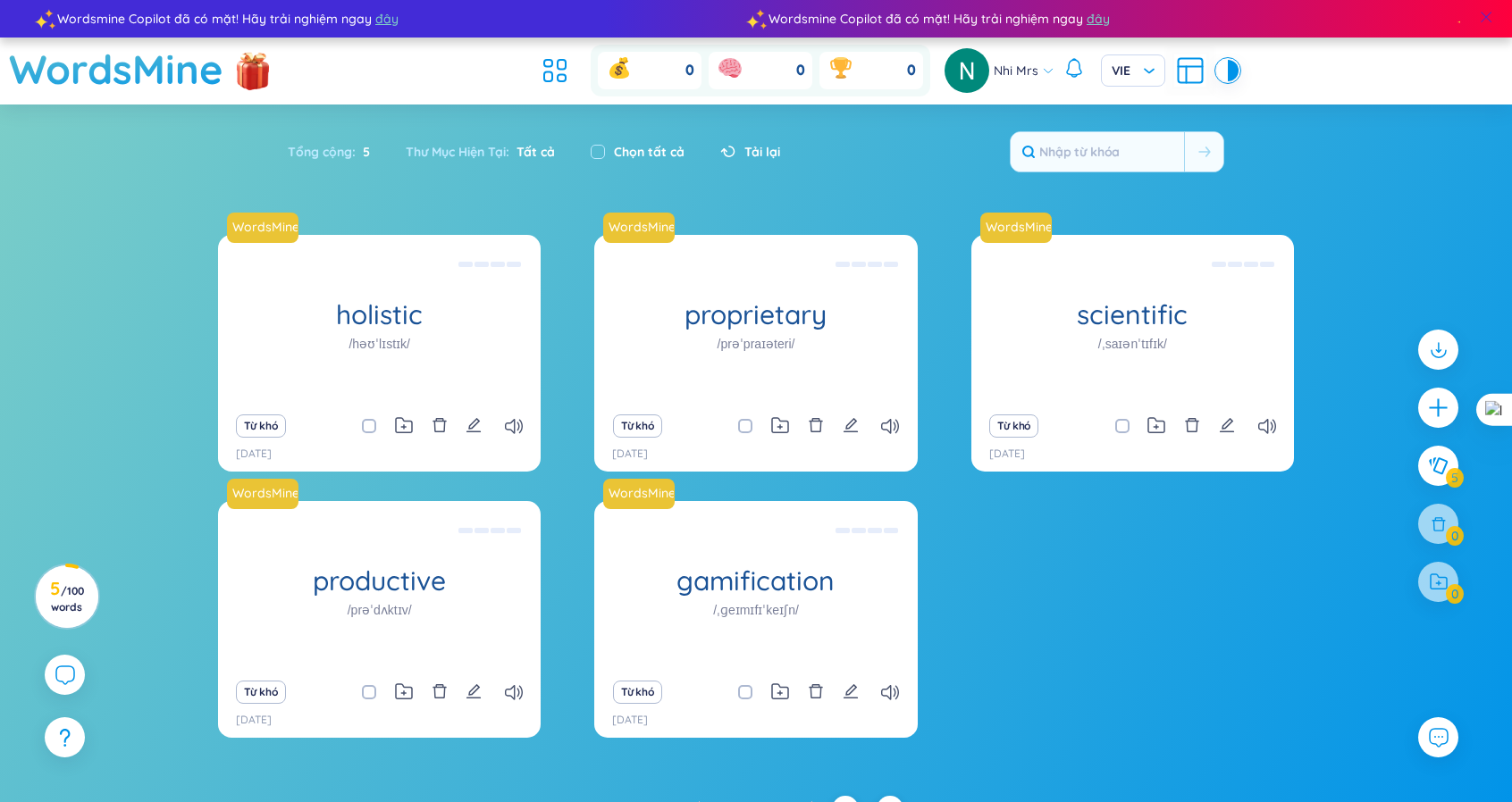
click at [1496, 19] on div at bounding box center [1486, 18] width 52 height 43
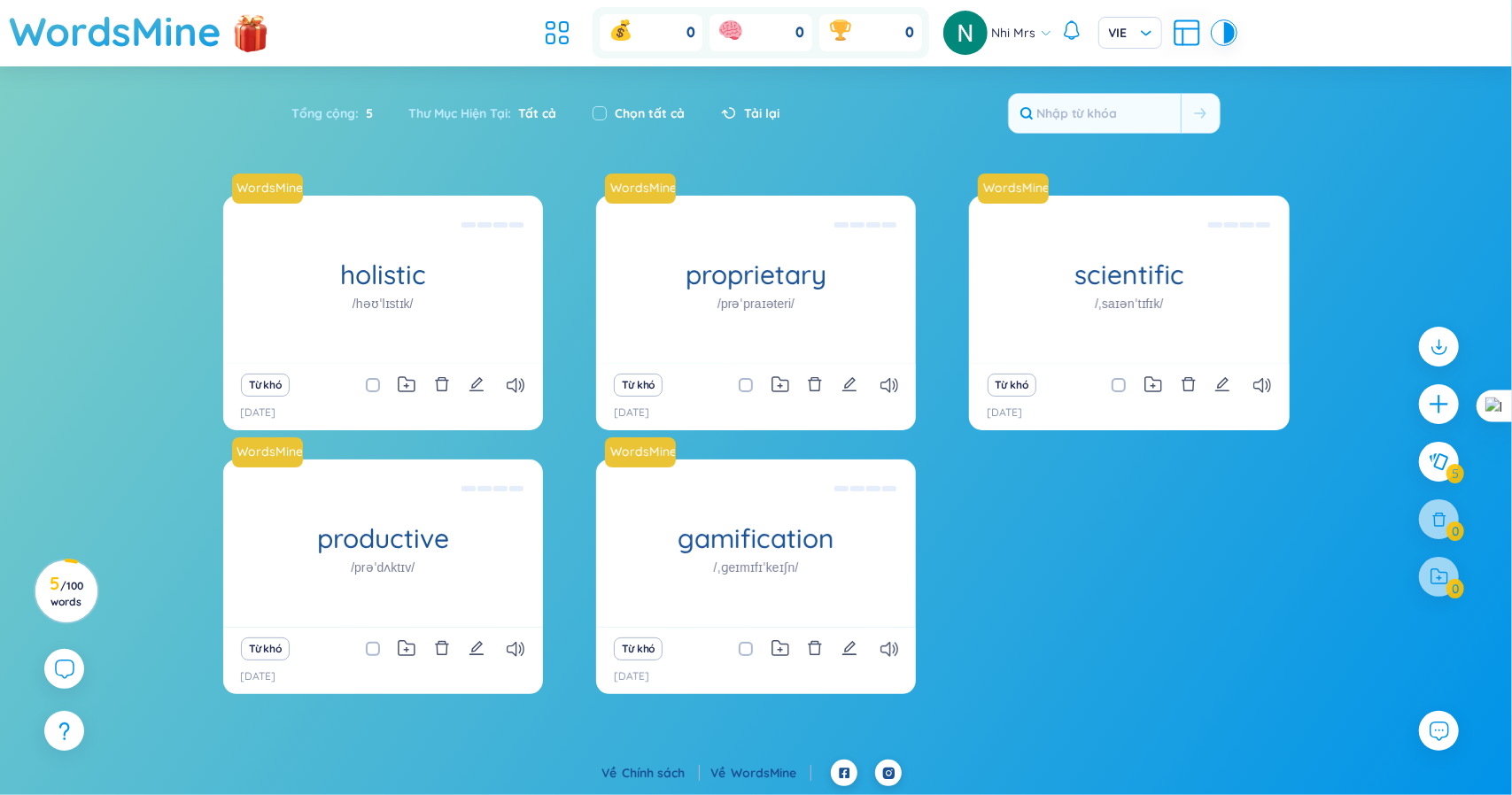
drag, startPoint x: 1160, startPoint y: 1, endPoint x: 1381, endPoint y: -74, distance: 233.4
click at [1381, 0] on html "Wordsmine Copilot đã có mặt! Hãy trải nghiệm ngay đây Wordsmine Copilot đã có m…" at bounding box center [756, 398] width 1512 height 795
